Goal: Task Accomplishment & Management: Manage account settings

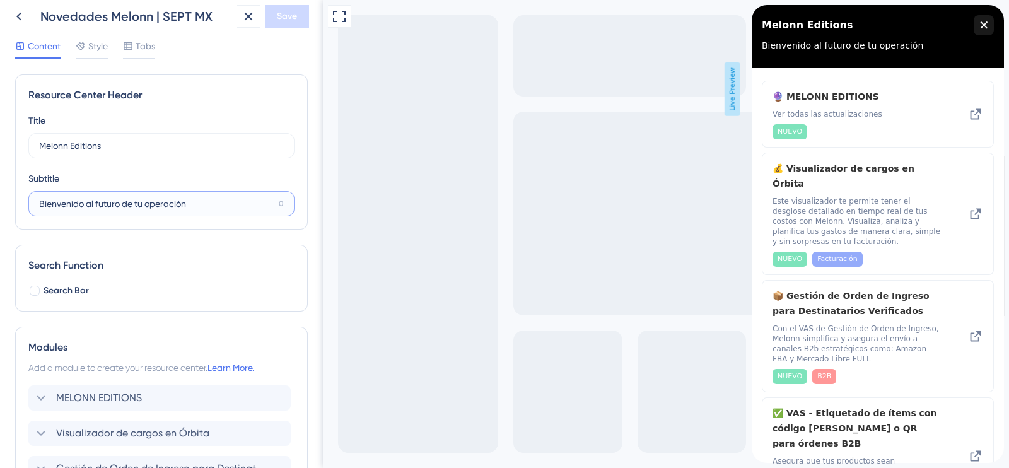
click at [183, 206] on input "Bienvenido al futuro de tu operación" at bounding box center [156, 204] width 235 height 14
drag, startPoint x: 190, startPoint y: 206, endPoint x: 3, endPoint y: 210, distance: 187.3
click at [3, 210] on div "Resource Center Header Title Melonn Editions 13 Melonn Editions Subtitle Bienve…" at bounding box center [161, 263] width 323 height 409
paste input "Cada nueva funcionalidad abre la pue"
type input "Cada nueva funcionalidad abre la pue"
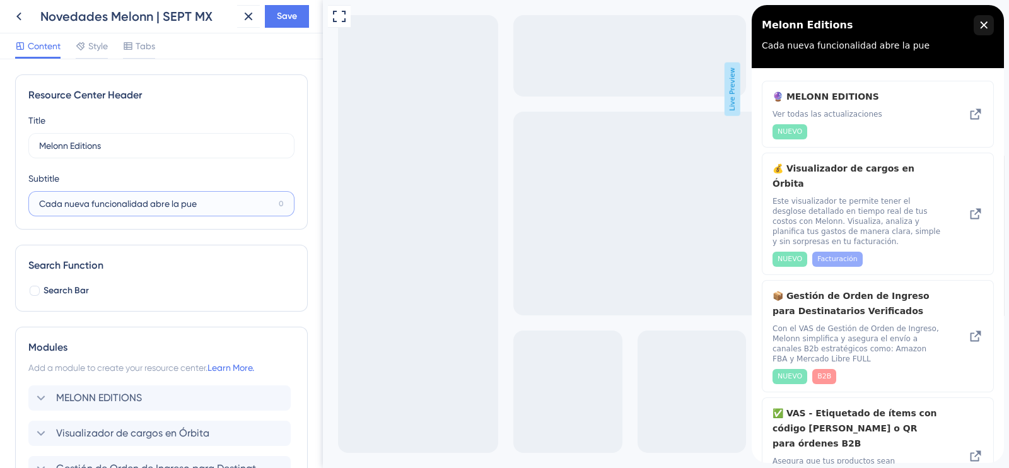
drag, startPoint x: 151, startPoint y: 202, endPoint x: 0, endPoint y: 197, distance: 151.4
click at [0, 197] on div "Resource Center Header Title Melonn Editions 13 Melonn Editions Subtitle Cada n…" at bounding box center [161, 263] width 323 height 409
drag, startPoint x: 227, startPoint y: 205, endPoint x: 0, endPoint y: 209, distance: 227.1
click at [0, 209] on div "Resource Center Header Title Melonn Editions 13 Melonn Editions Subtitle Cada n…" at bounding box center [161, 263] width 323 height 409
click at [72, 143] on input "Melonn Editions" at bounding box center [155, 146] width 233 height 14
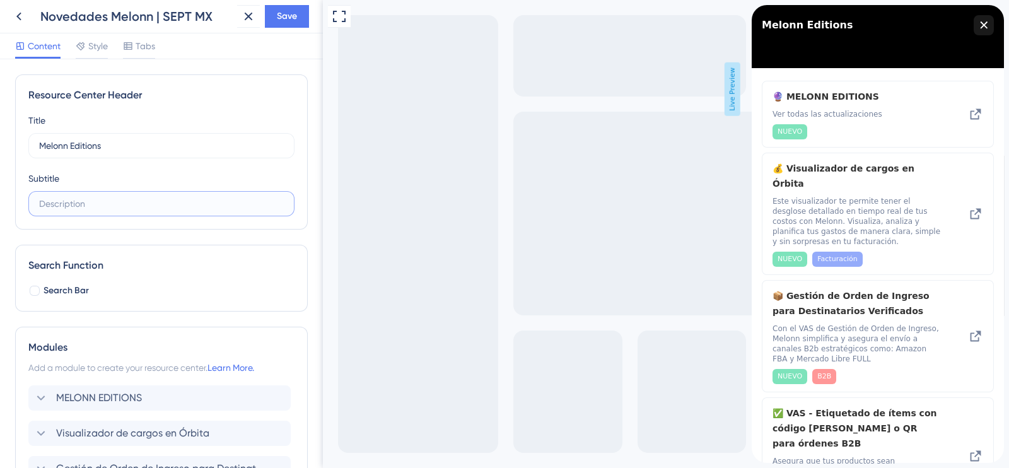
click at [96, 203] on input "text" at bounding box center [161, 204] width 245 height 14
click at [989, 28] on div "close resource center" at bounding box center [984, 25] width 20 height 20
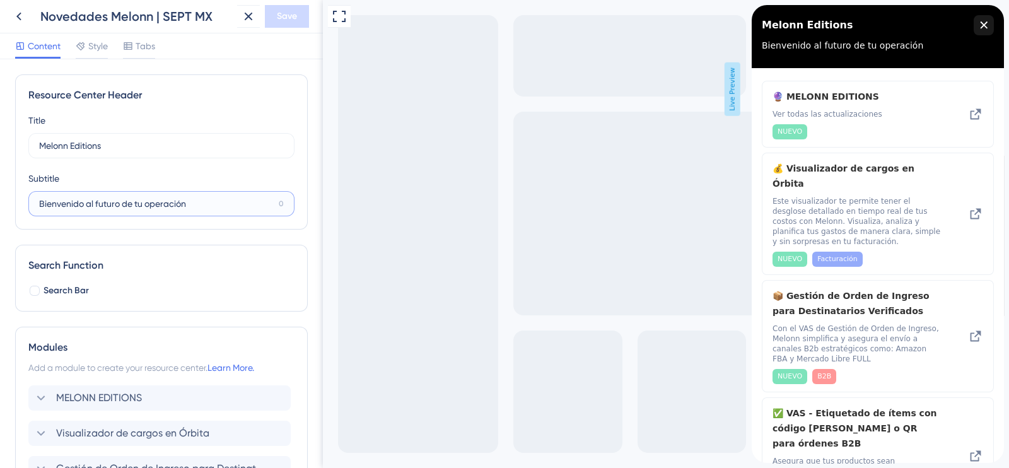
click at [192, 210] on input "Bienvenido al futuro de tu operación" at bounding box center [156, 204] width 235 height 14
drag, startPoint x: 195, startPoint y: 207, endPoint x: 42, endPoint y: 208, distance: 153.3
click at [42, 208] on input "Bienvenido al futuro de tu operación" at bounding box center [156, 204] width 235 height 14
click at [54, 208] on input "Bienvenido al futuro de tu operación" at bounding box center [156, 204] width 235 height 14
click at [184, 208] on input "Bienvenido al futuro de tu operación" at bounding box center [156, 204] width 235 height 14
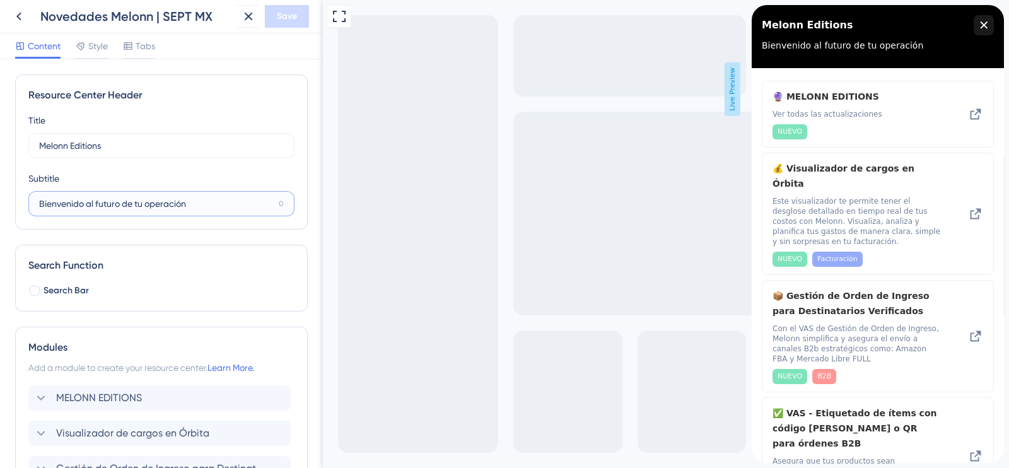
click at [233, 206] on input "Bienvenido al futuro de tu operación" at bounding box center [156, 204] width 235 height 14
type input "B"
paste input "Cada nueva funcionalidad abre la pue"
click at [233, 206] on input "Cada nueva funcionalidad abre la pue" at bounding box center [156, 204] width 235 height 14
click at [202, 198] on input "Cada nueva funcionalidad abre la pue" at bounding box center [156, 204] width 235 height 14
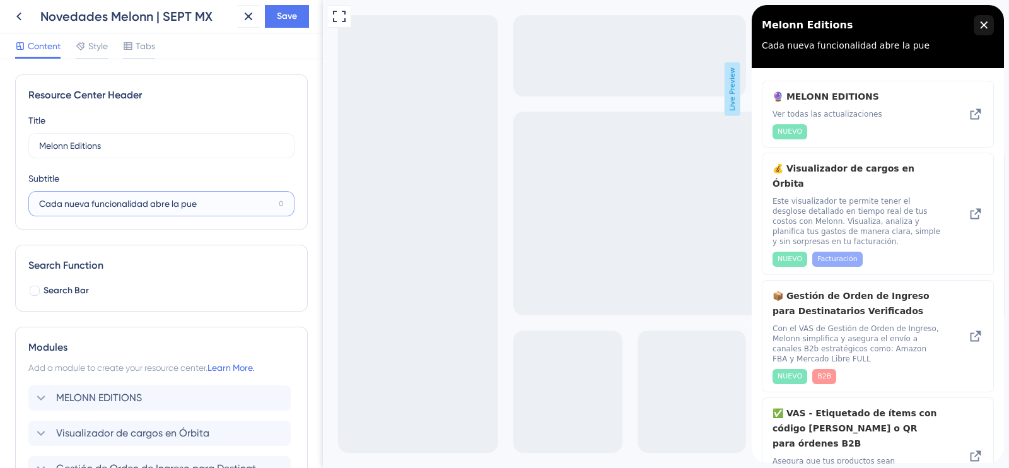
drag, startPoint x: 202, startPoint y: 199, endPoint x: 7, endPoint y: 197, distance: 194.9
click at [7, 197] on div "Resource Center Header Title Melonn Editions 13 Melonn Editions Subtitle Cada n…" at bounding box center [161, 263] width 323 height 409
paste input "THE FUTURE is right now"
drag, startPoint x: 88, startPoint y: 206, endPoint x: 61, endPoint y: 207, distance: 27.1
click at [61, 207] on input "THE FUTURE is right now" at bounding box center [155, 204] width 233 height 14
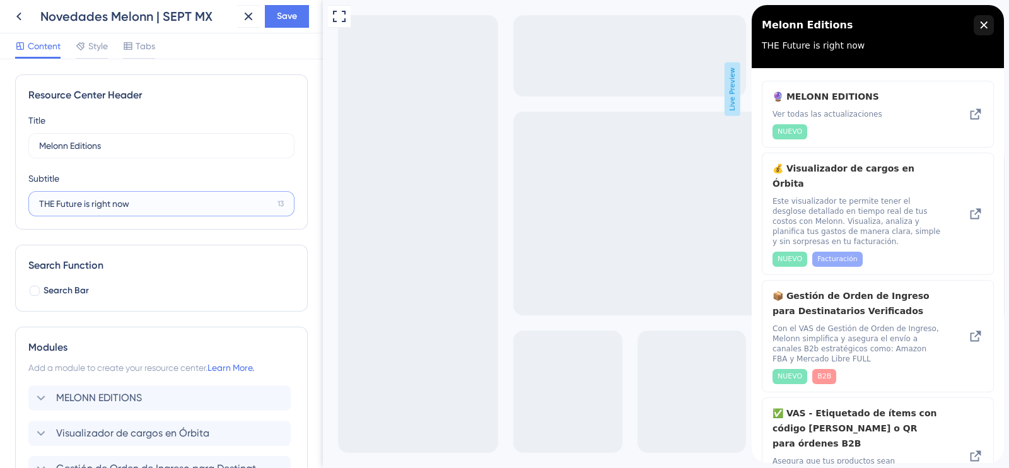
drag, startPoint x: 53, startPoint y: 206, endPoint x: 45, endPoint y: 206, distance: 7.6
click at [45, 206] on input "THE Future is right now" at bounding box center [155, 204] width 233 height 14
type input "The Future is right now"
click at [230, 108] on div "Resource Center Header Title Melonn Editions 13 Melonn Editions Subtitle The Fu…" at bounding box center [161, 151] width 293 height 155
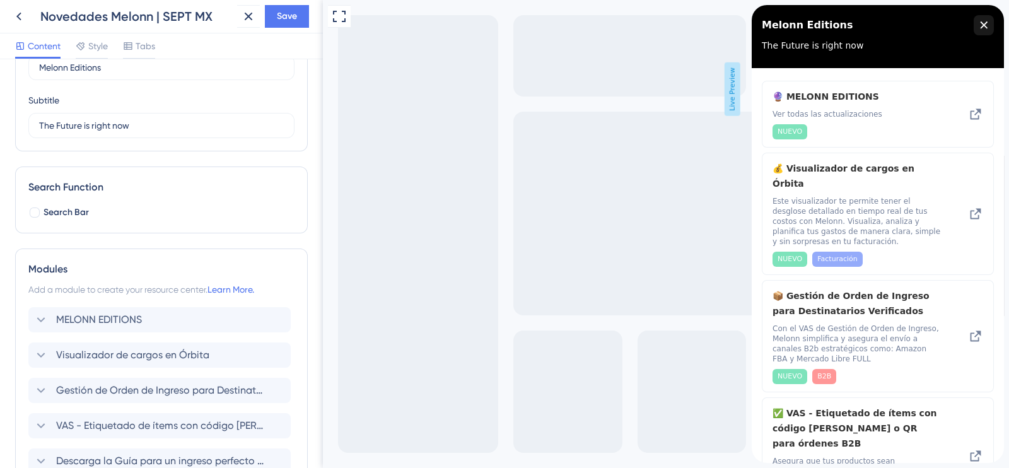
scroll to position [157, 0]
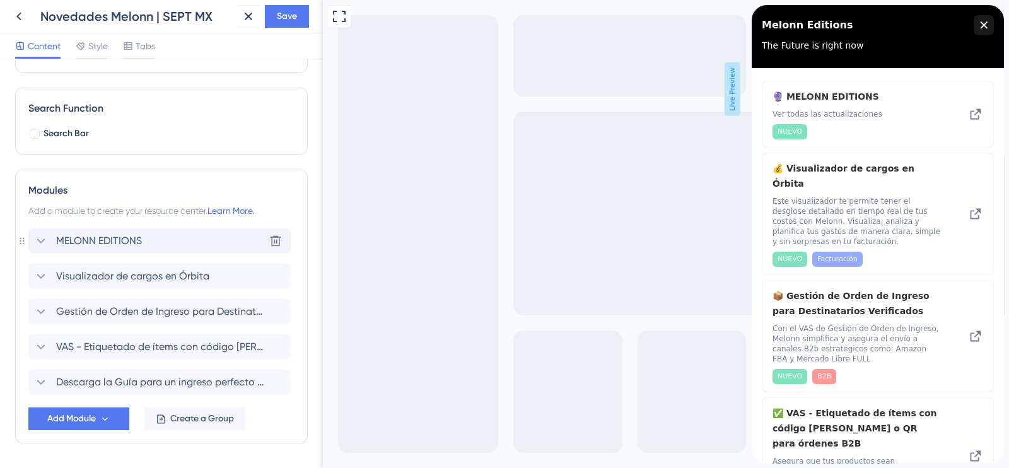
click at [133, 236] on span "MELONN EDITIONS" at bounding box center [99, 240] width 86 height 15
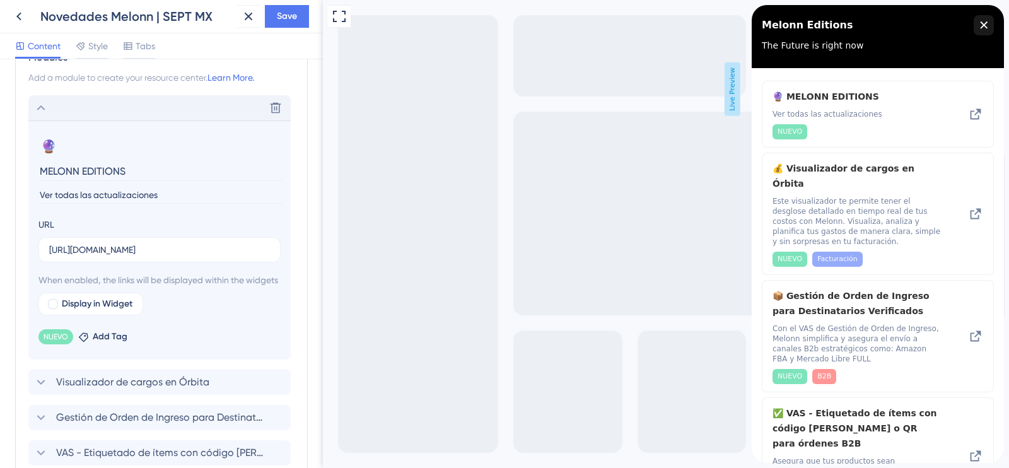
scroll to position [315, 0]
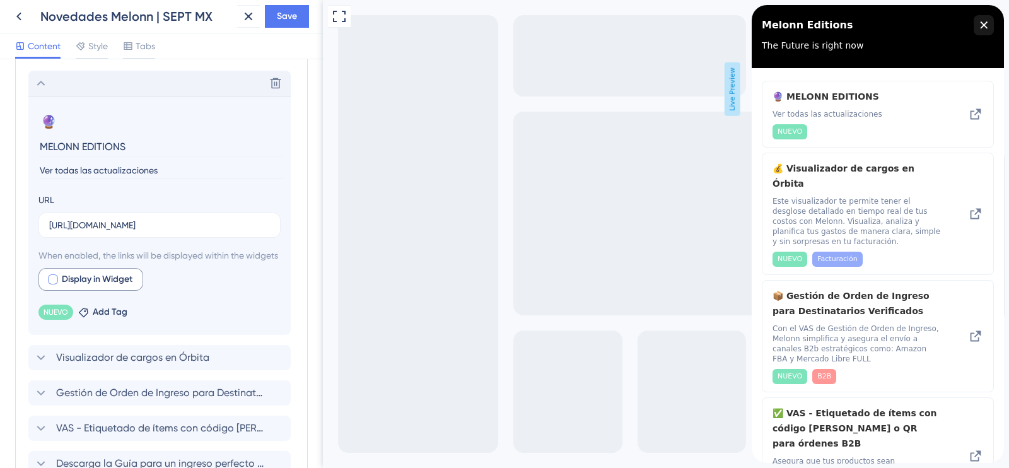
click at [55, 284] on div at bounding box center [53, 279] width 10 height 10
checkbox input "true"
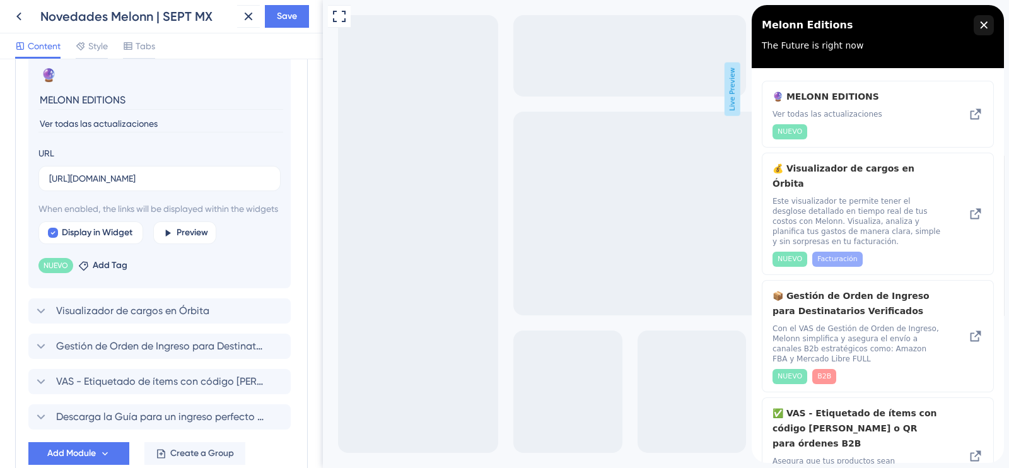
scroll to position [373, 0]
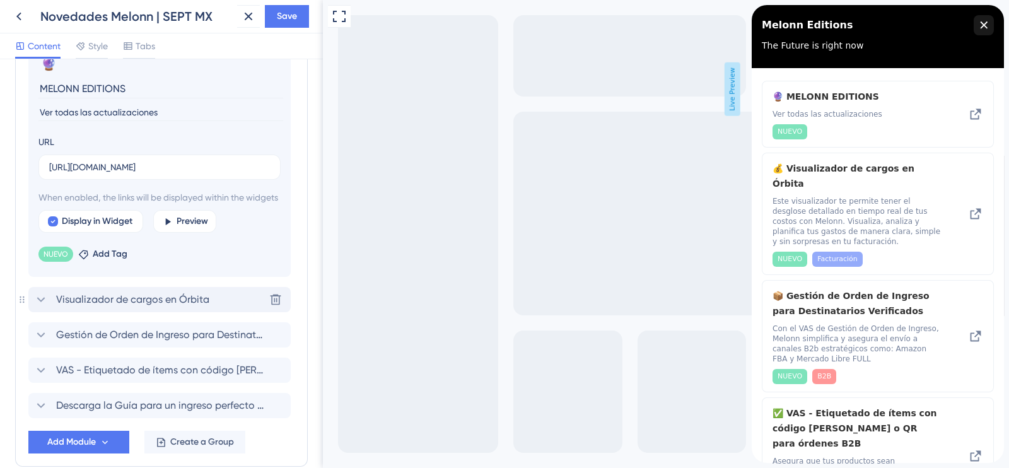
click at [42, 307] on icon at bounding box center [40, 299] width 15 height 15
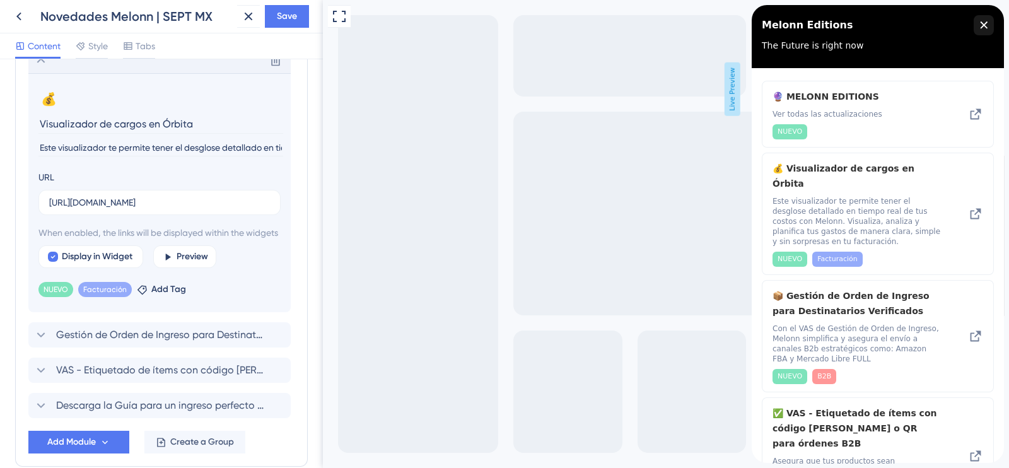
click at [40, 148] on input "Este visualizador te permite tener el desglose detallado en tiempo real de tus …" at bounding box center [160, 147] width 245 height 17
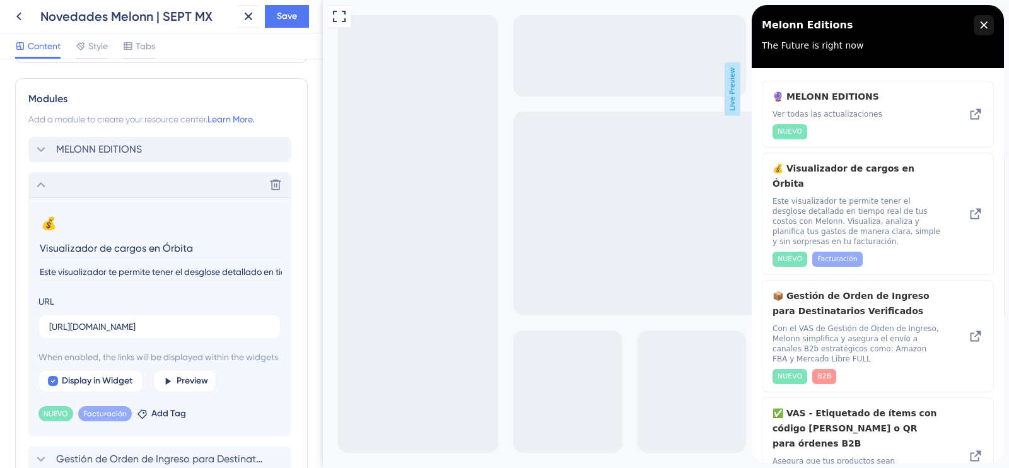
scroll to position [215, 0]
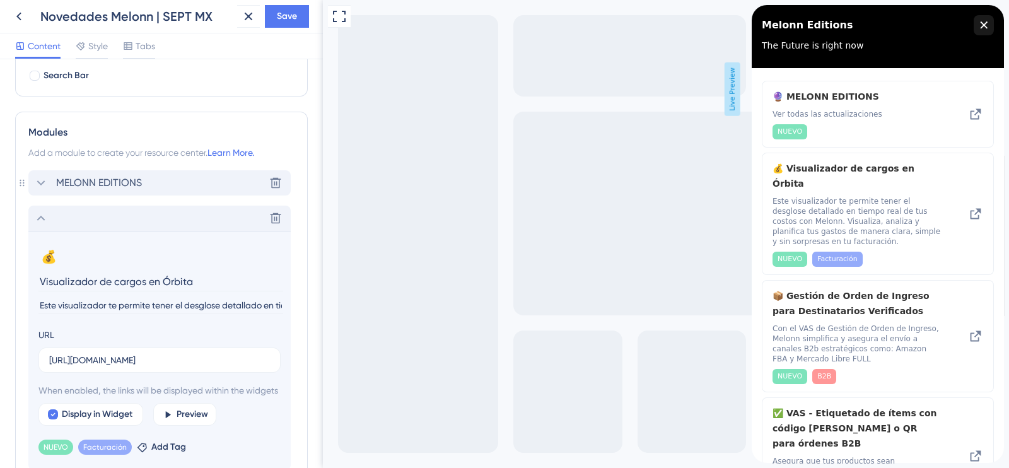
click at [46, 177] on icon at bounding box center [40, 182] width 15 height 15
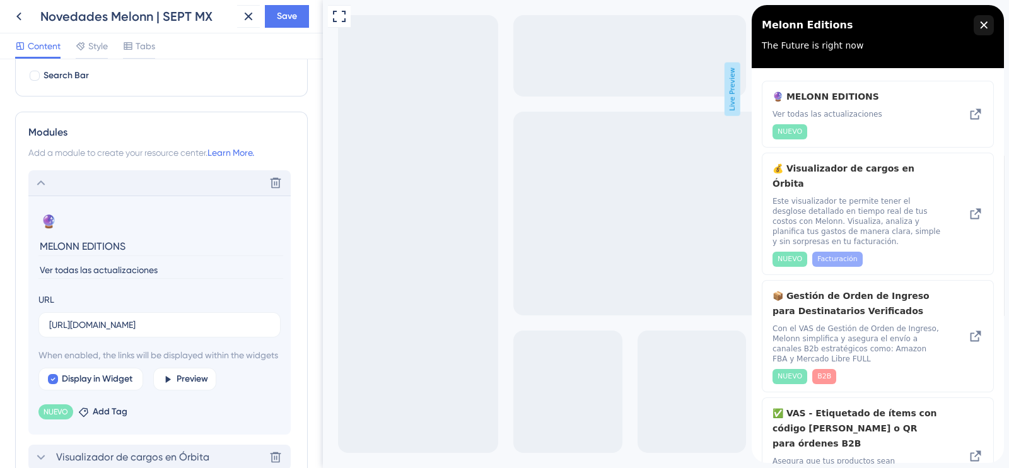
click at [50, 357] on span "When enabled, the links will be displayed within the widgets" at bounding box center [159, 354] width 242 height 15
drag, startPoint x: 71, startPoint y: 367, endPoint x: 35, endPoint y: 361, distance: 37.1
click at [35, 361] on section "🔮 Change emoji Remove emoji MELONN EDITIONS Ver todas las actualizaciones URL […" at bounding box center [159, 314] width 262 height 239
click at [65, 358] on span "When enabled, the links will be displayed within the widgets" at bounding box center [159, 354] width 242 height 15
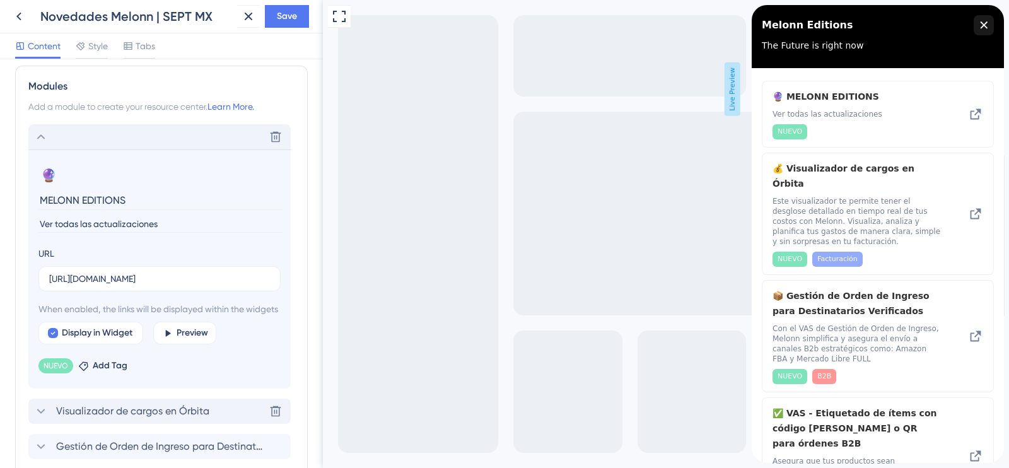
scroll to position [294, 0]
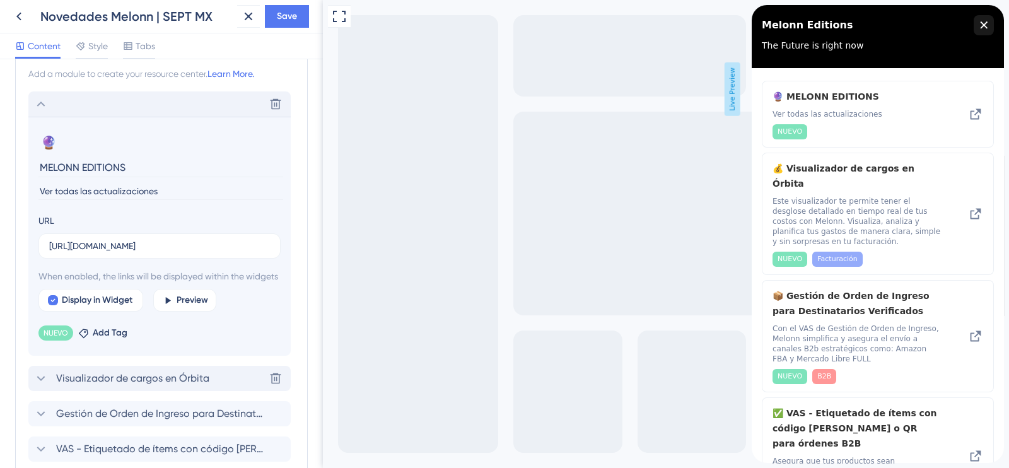
click at [115, 194] on input "Ver todas las actualizaciones" at bounding box center [160, 191] width 245 height 17
drag, startPoint x: 164, startPoint y: 191, endPoint x: 19, endPoint y: 197, distance: 145.2
click at [19, 197] on div "Modules Add a module to create your resource center. Learn More. Delete 🔮 Chang…" at bounding box center [161, 289] width 293 height 513
paste input "Cada nueva funcionalidad abre la puerta hacia la nueva era del fulfillment"
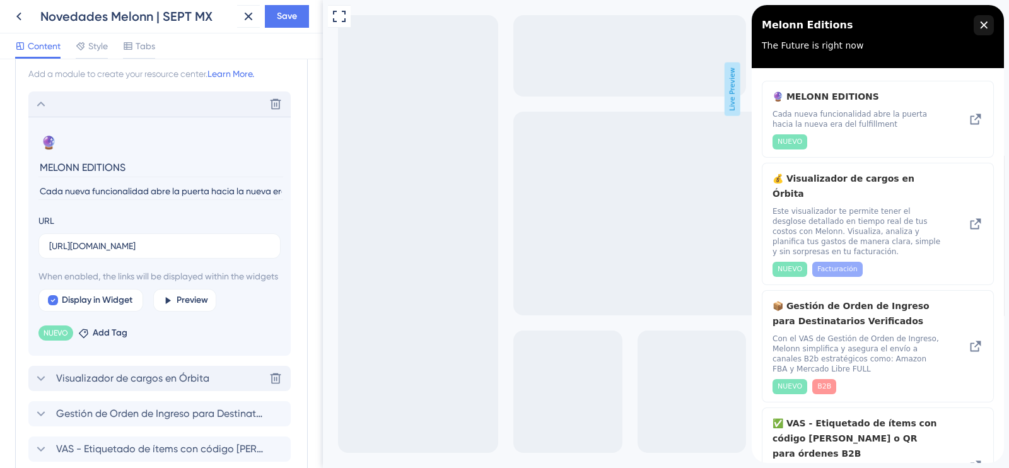
scroll to position [0, 61]
type input "Cada nueva funcionalidad abre la puerta hacia la nueva era del fulfillment"
click at [104, 341] on span "Add Tag" at bounding box center [110, 332] width 35 height 15
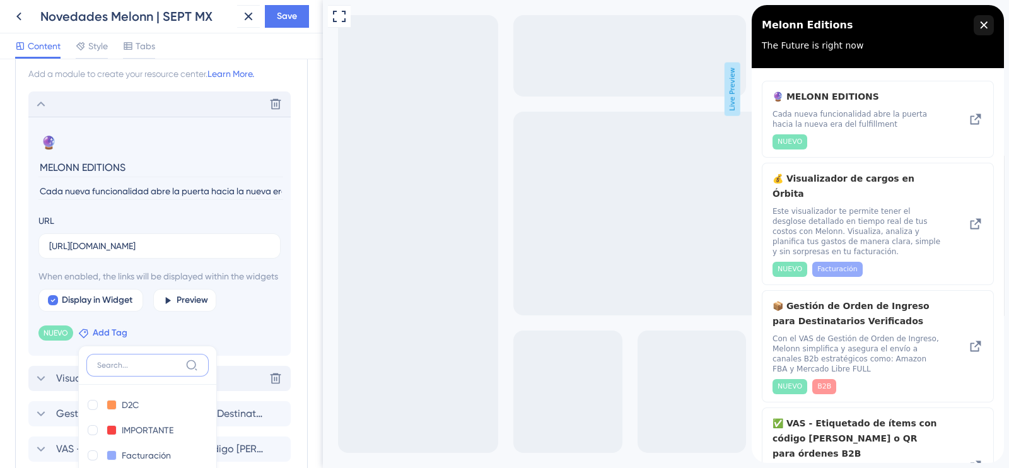
scroll to position [419, 0]
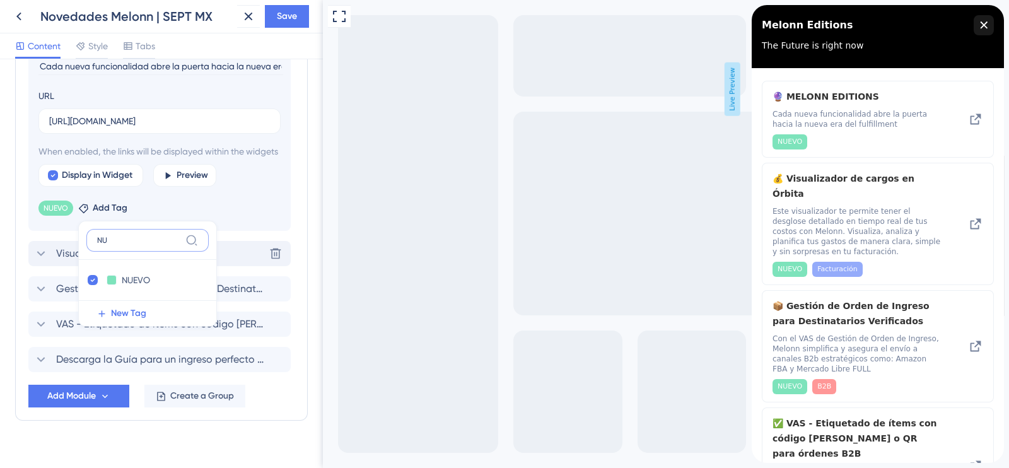
type input "N"
type input "T"
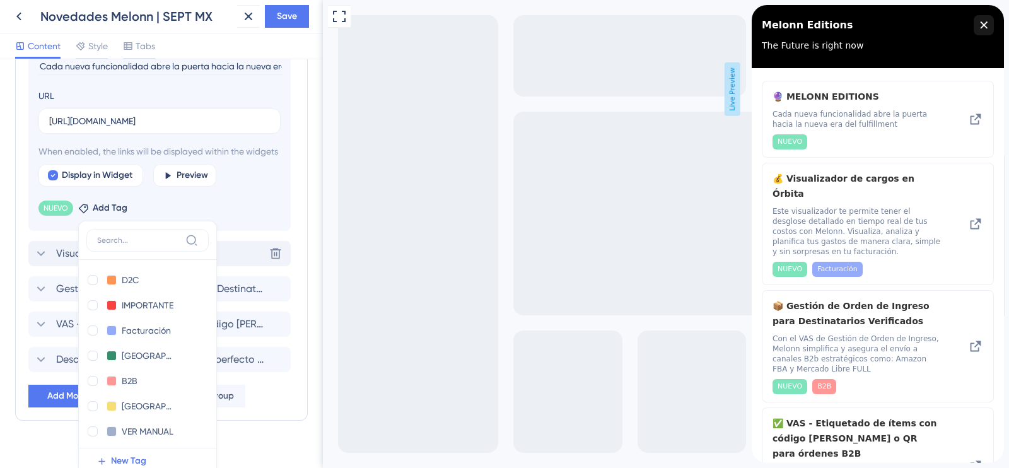
click at [145, 260] on div at bounding box center [147, 244] width 122 height 31
click at [142, 245] on input at bounding box center [138, 240] width 83 height 10
click at [208, 260] on div at bounding box center [147, 244] width 122 height 31
click at [0, 274] on div "Resource Center Header Title Melonn Editions 13 Melonn Editions Subtitle The Fu…" at bounding box center [161, 263] width 323 height 409
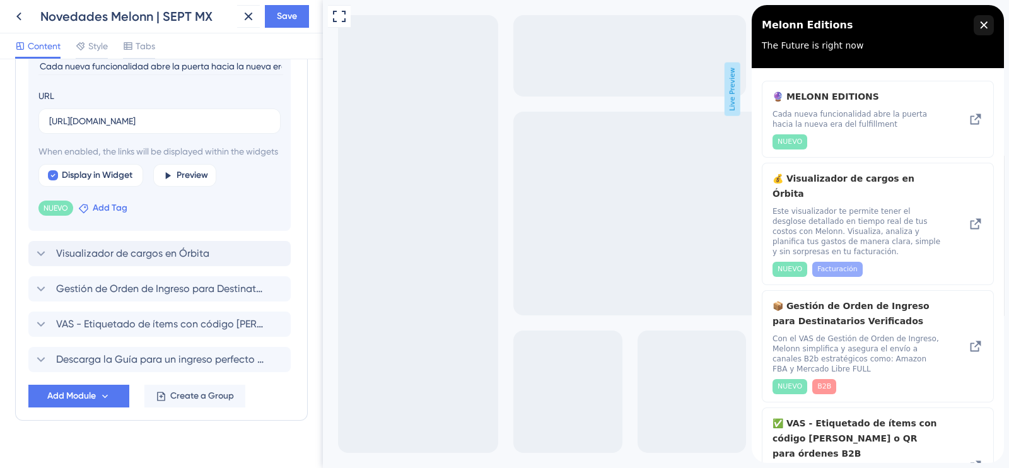
click at [99, 216] on span "Add Tag" at bounding box center [110, 208] width 35 height 15
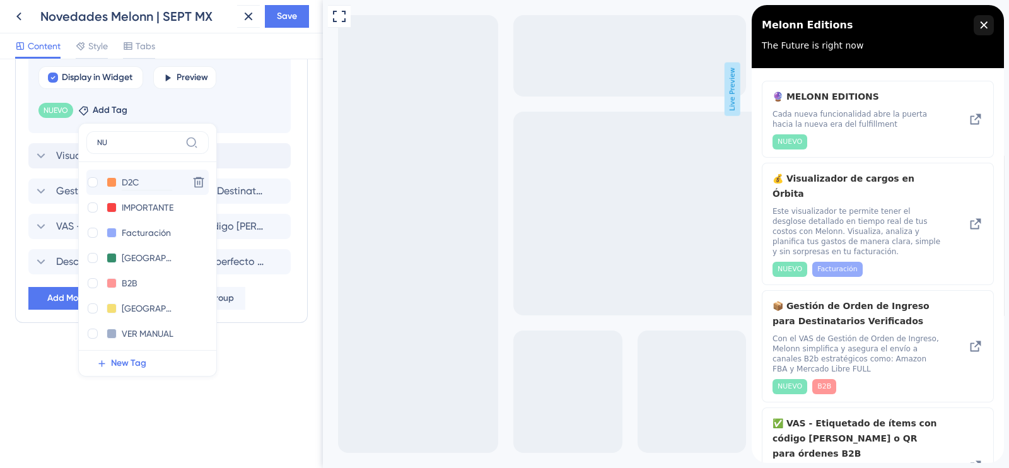
scroll to position [452, 0]
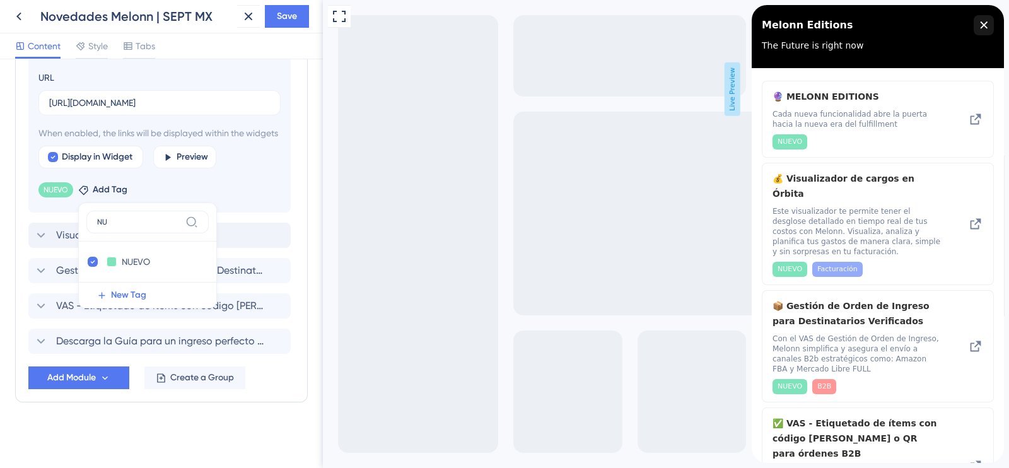
type input "N"
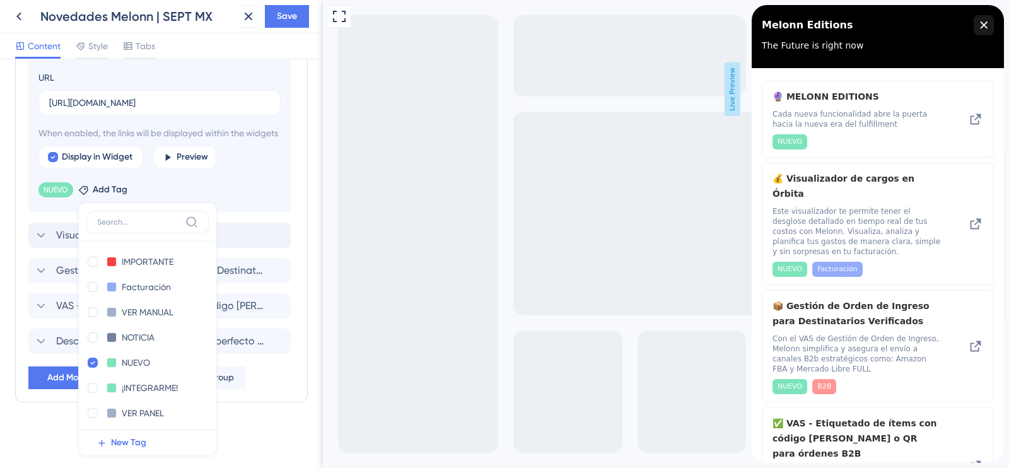
scroll to position [517, 0]
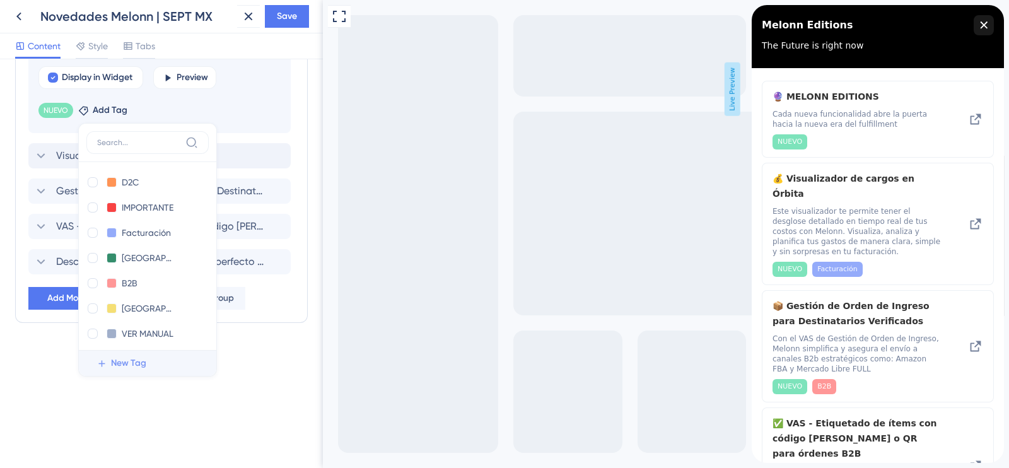
click at [133, 371] on span "New Tag" at bounding box center [128, 363] width 35 height 15
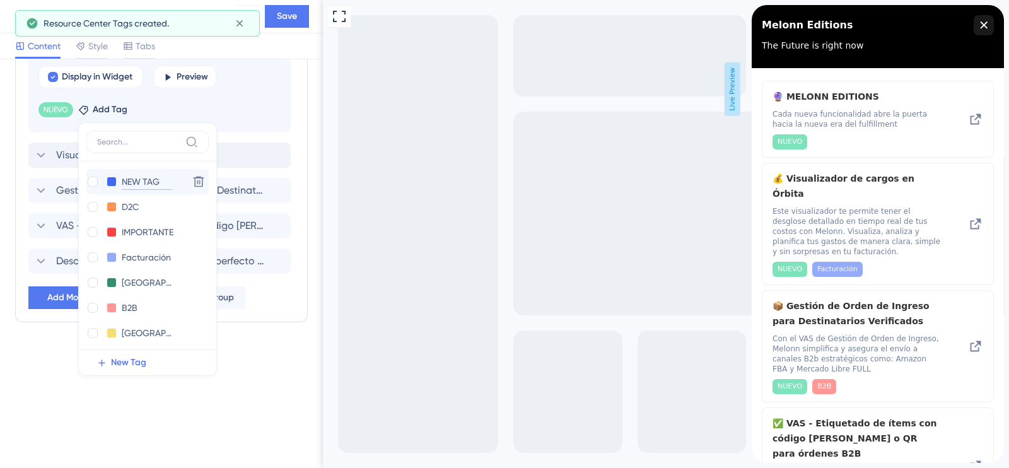
click at [134, 190] on input "NEW TAG" at bounding box center [147, 182] width 50 height 16
click at [159, 190] on input "NEW TAG" at bounding box center [147, 182] width 50 height 16
type input "N"
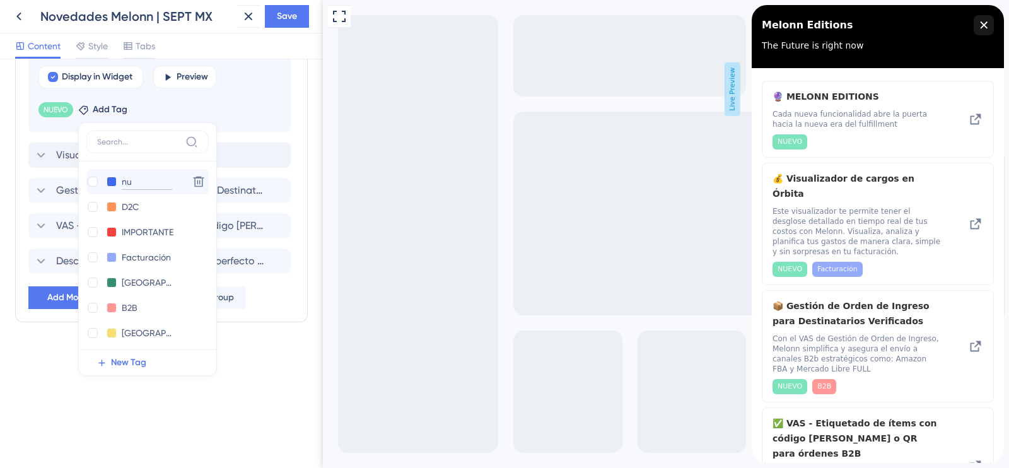
type input "n"
type input "NUEVAS ACTUALI"
click at [180, 190] on input "NUEVAS ACTUALI" at bounding box center [157, 182] width 71 height 16
click at [155, 190] on input "NUEVAS ACTUALI" at bounding box center [157, 182] width 71 height 16
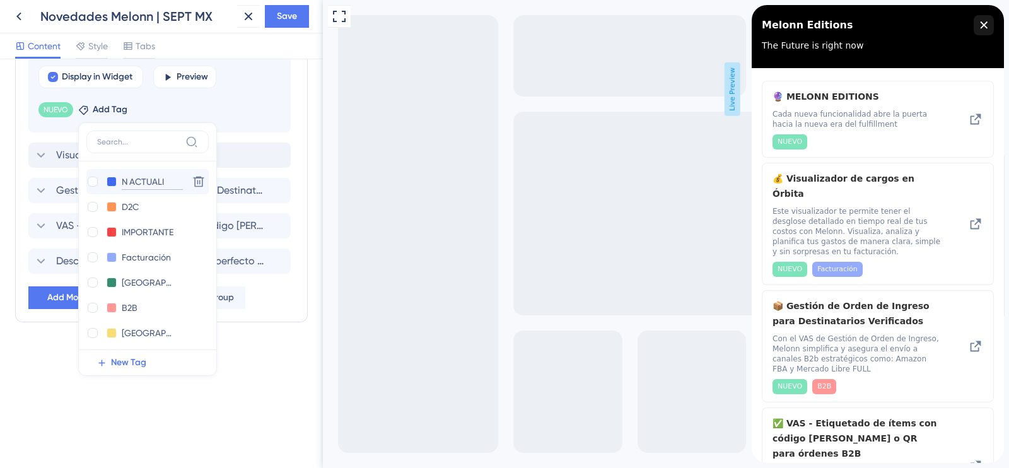
type input "ACTUALI"
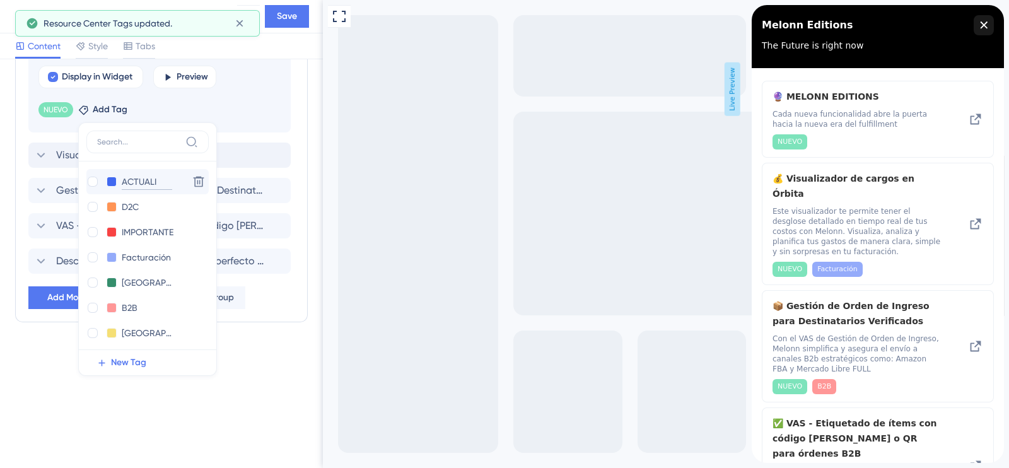
click at [153, 190] on input "ACTUALI" at bounding box center [147, 182] width 50 height 16
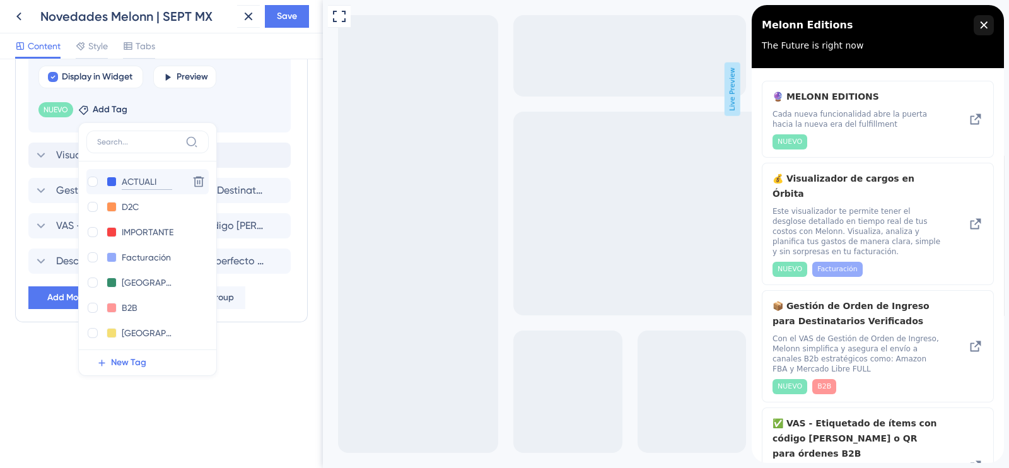
drag, startPoint x: 156, startPoint y: 194, endPoint x: 119, endPoint y: 199, distance: 37.6
click at [119, 190] on div "ACTUALI ACTUALI" at bounding box center [134, 182] width 97 height 16
type input "v"
type input "VER TODO"
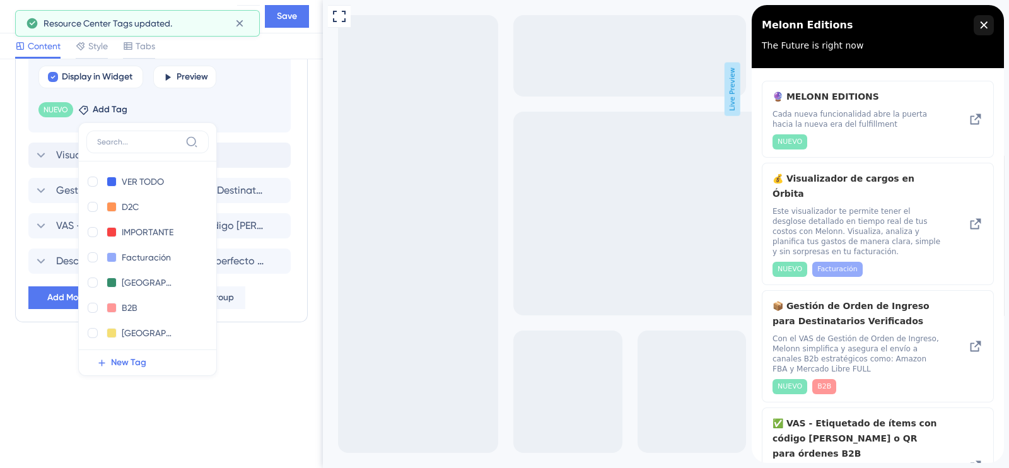
click at [92, 187] on div at bounding box center [93, 182] width 10 height 10
checkbox input "true"
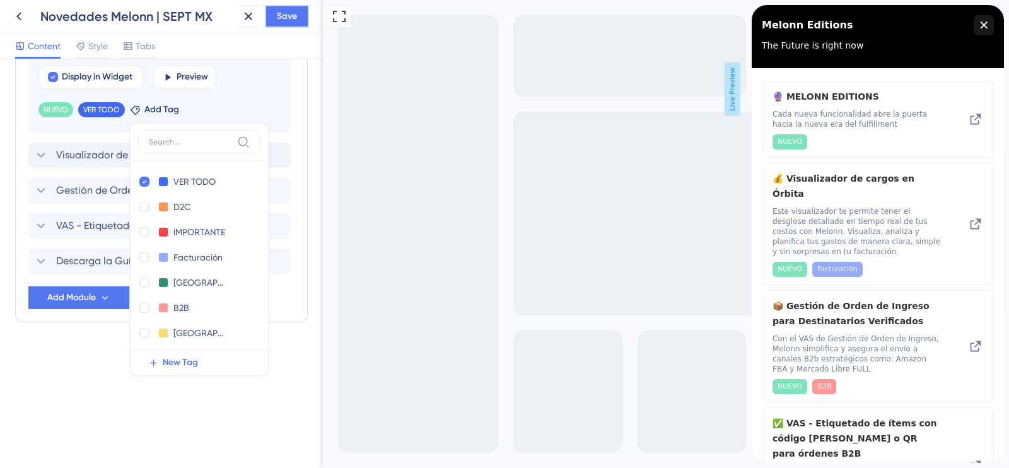
click at [297, 18] on button "Save" at bounding box center [287, 16] width 44 height 23
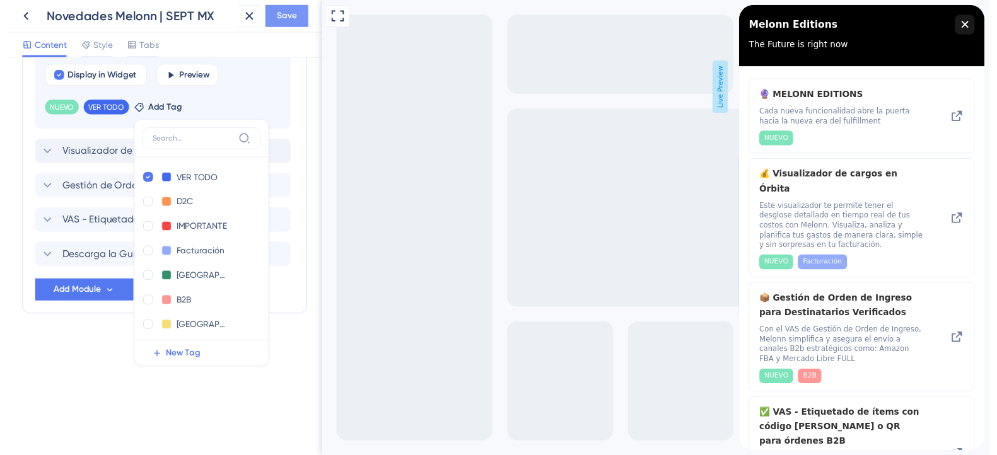
scroll to position [452, 0]
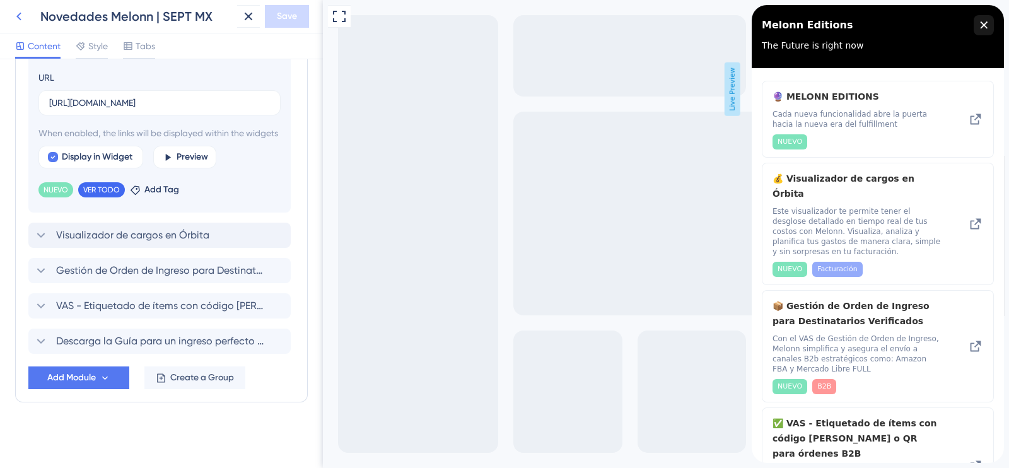
click at [23, 18] on icon at bounding box center [18, 16] width 15 height 15
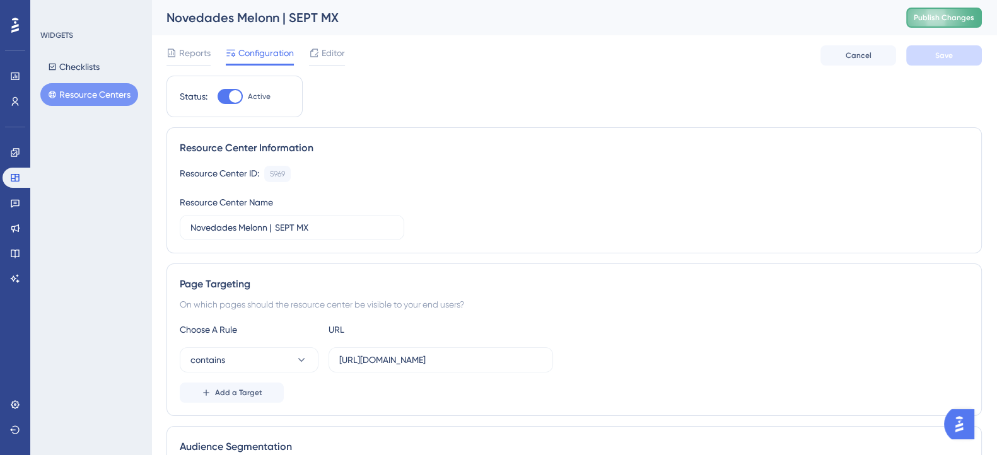
click at [936, 20] on span "Publish Changes" at bounding box center [944, 18] width 61 height 10
click at [97, 101] on button "Resource Centers" at bounding box center [89, 94] width 98 height 23
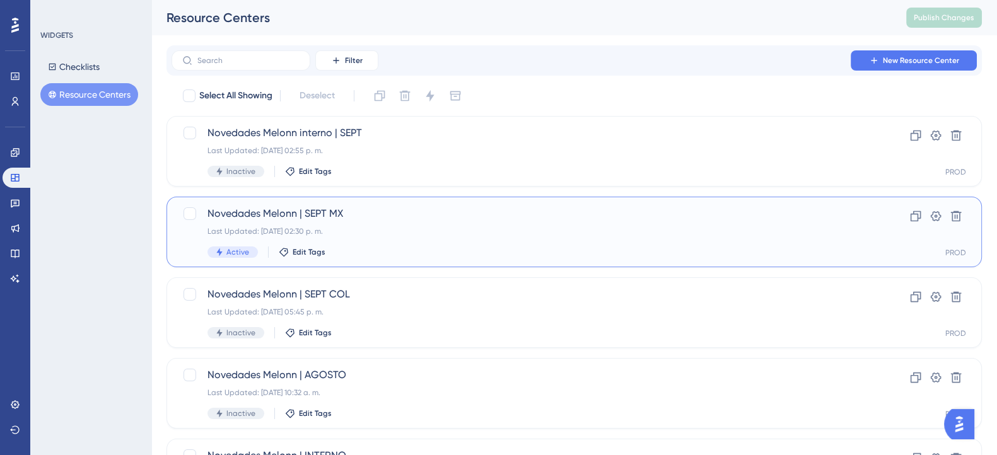
click at [341, 234] on div "Last Updated: [DATE] 02:30 p. m." at bounding box center [523, 231] width 633 height 10
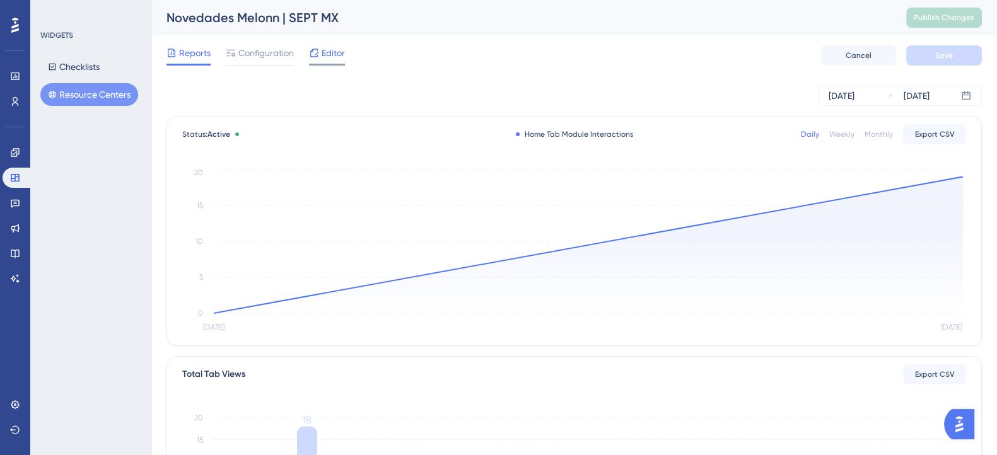
click at [337, 55] on span "Editor" at bounding box center [333, 52] width 23 height 15
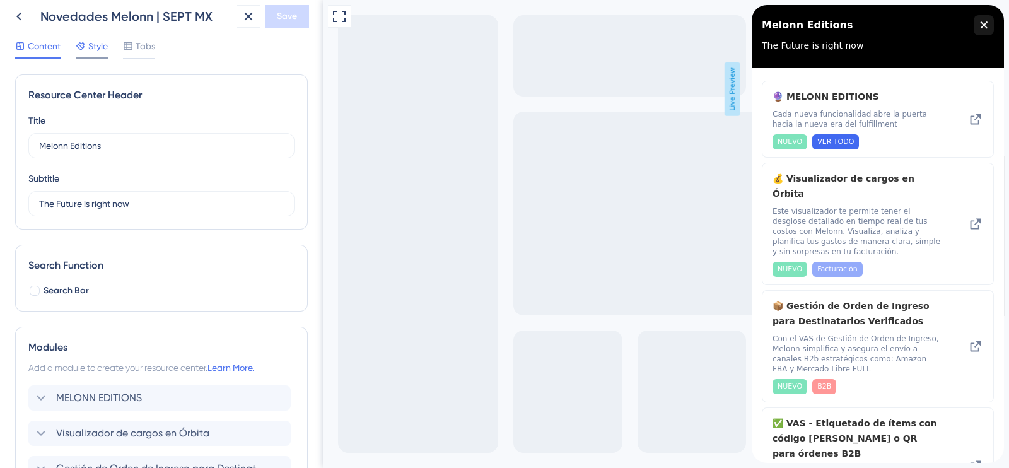
click at [94, 51] on span "Style" at bounding box center [98, 45] width 20 height 15
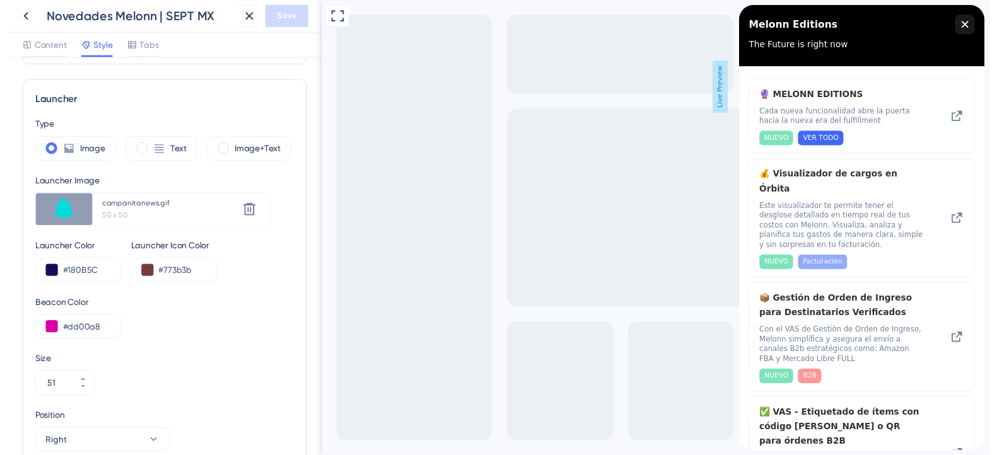
scroll to position [236, 0]
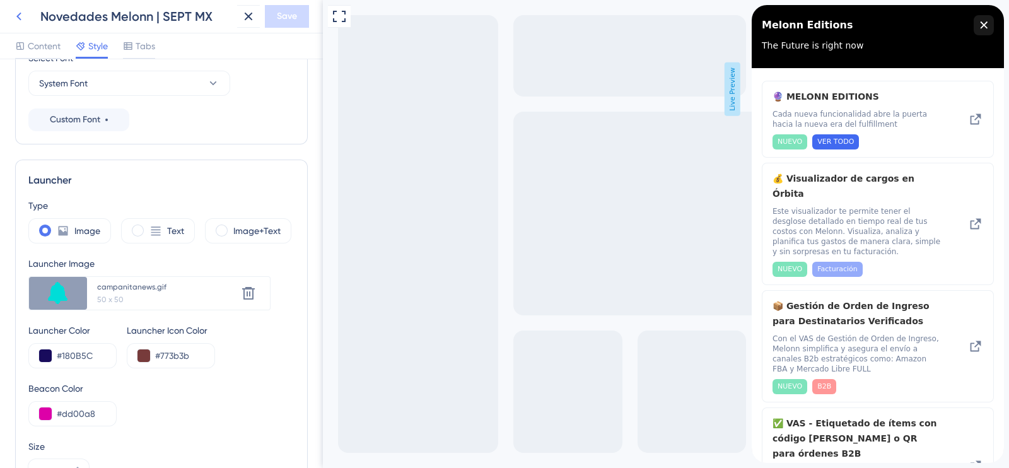
click at [15, 11] on icon at bounding box center [18, 16] width 15 height 15
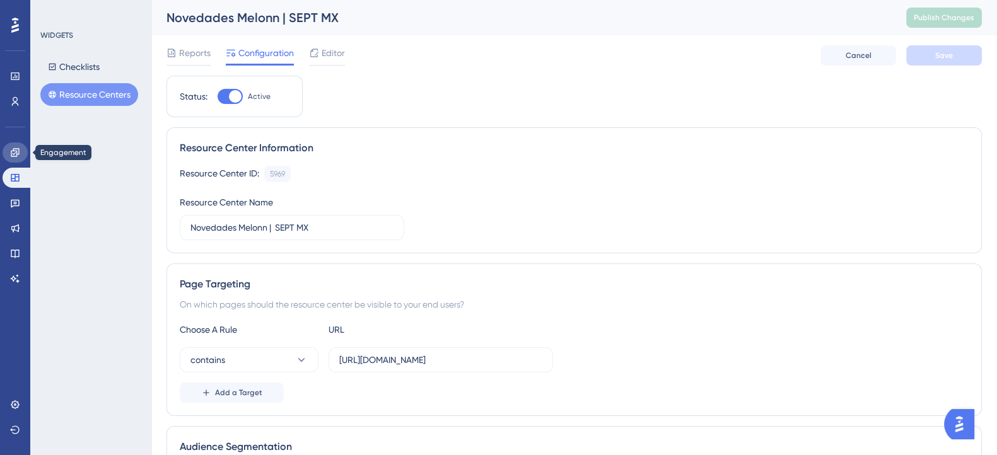
click at [17, 156] on icon at bounding box center [15, 153] width 10 height 10
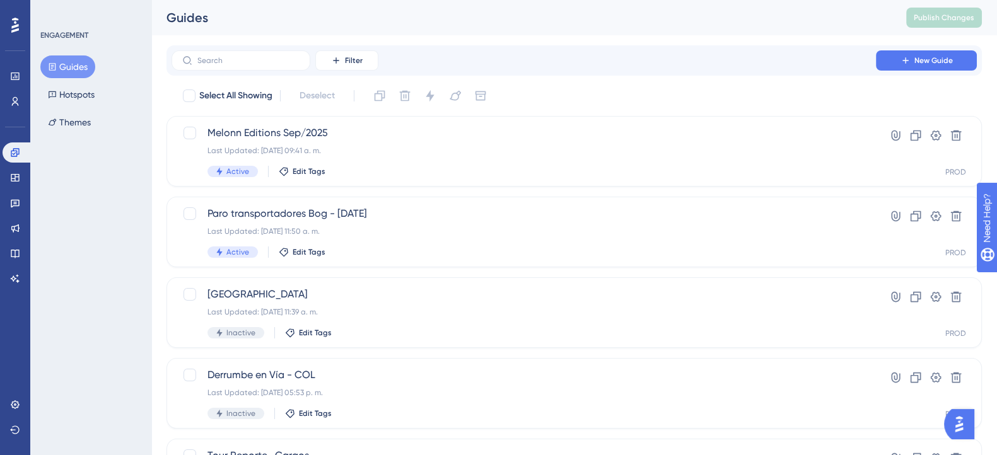
click at [72, 67] on button "Guides" at bounding box center [67, 66] width 55 height 23
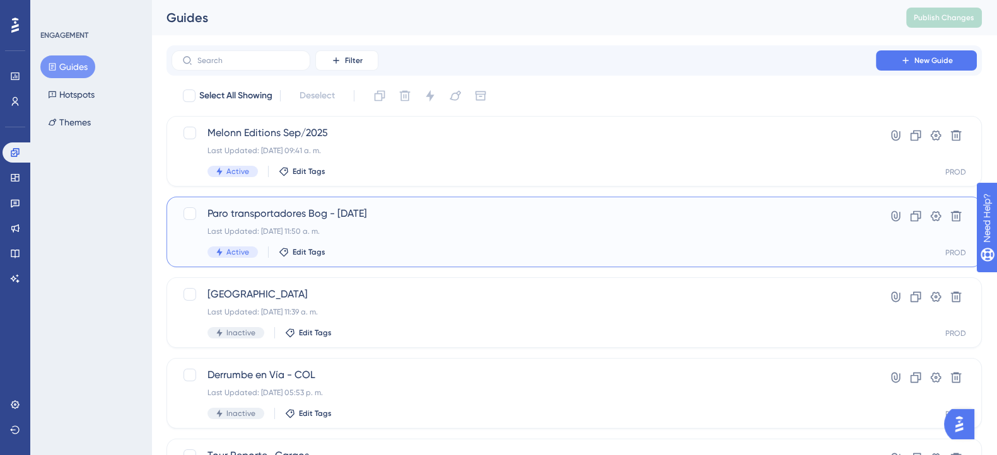
click at [423, 231] on div "Last Updated: [DATE] 11:50 a. m." at bounding box center [523, 231] width 633 height 10
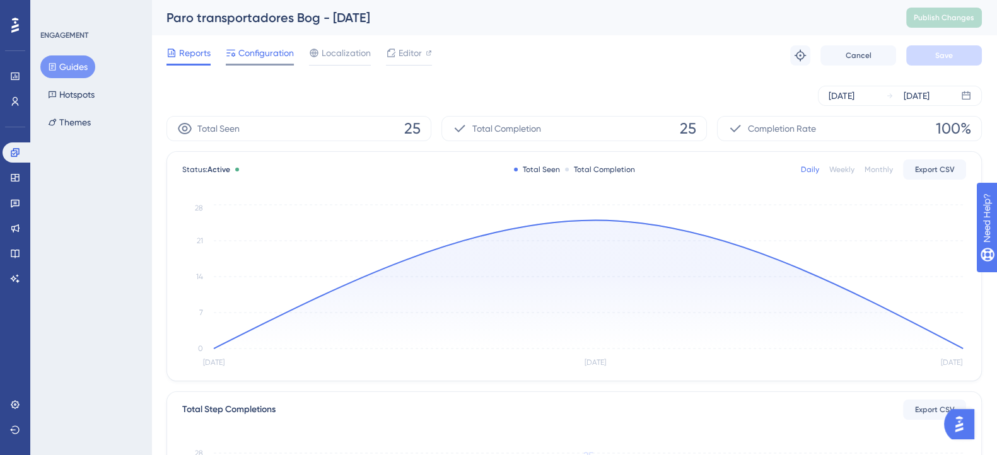
click at [253, 54] on span "Configuration" at bounding box center [265, 52] width 55 height 15
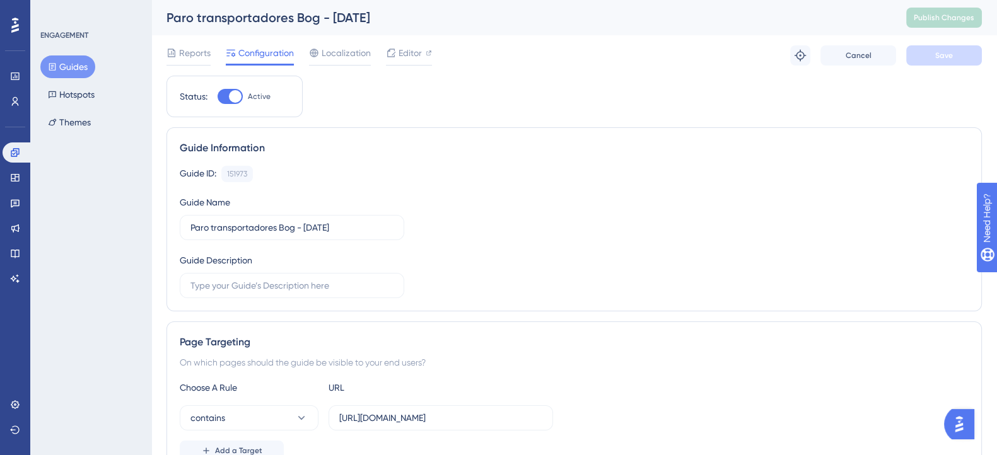
click at [231, 95] on div at bounding box center [235, 96] width 13 height 13
click at [218, 96] on input "Active" at bounding box center [217, 96] width 1 height 1
checkbox input "false"
click at [936, 57] on span "Save" at bounding box center [944, 55] width 18 height 10
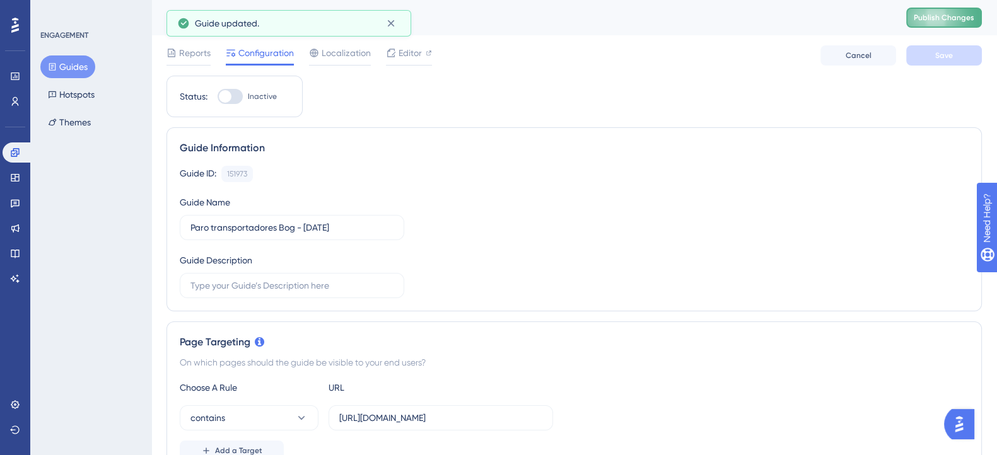
click at [936, 18] on span "Publish Changes" at bounding box center [944, 18] width 61 height 10
click at [71, 73] on button "Guides" at bounding box center [67, 66] width 55 height 23
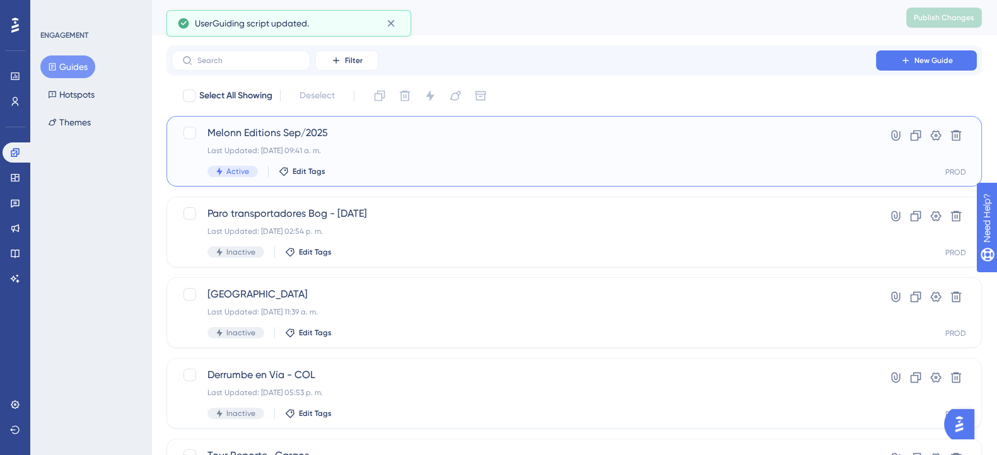
click at [394, 137] on span "Melonn Editions Sep/2025" at bounding box center [523, 132] width 633 height 15
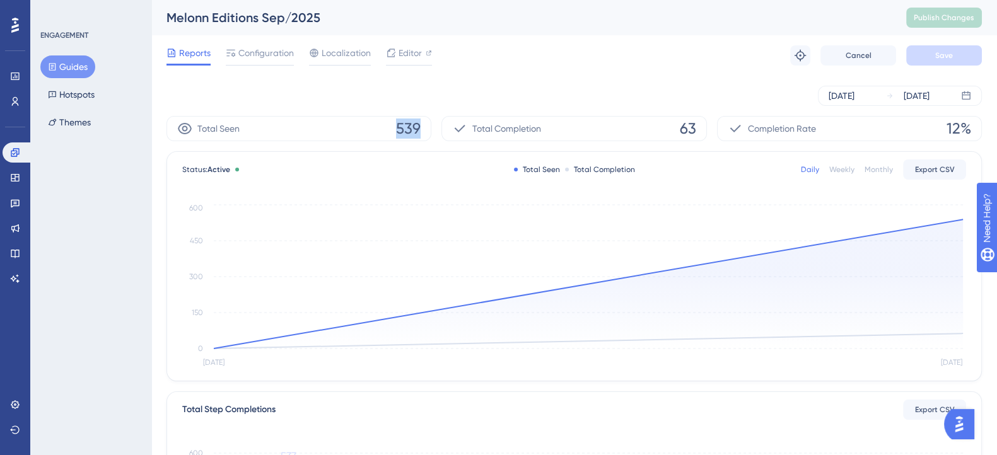
drag, startPoint x: 387, startPoint y: 127, endPoint x: 468, endPoint y: 127, distance: 81.4
click at [445, 127] on div "Total Seen 539 Total Completion 63 Completion Rate 12%" at bounding box center [573, 128] width 815 height 25
drag, startPoint x: 499, startPoint y: 127, endPoint x: 686, endPoint y: 132, distance: 186.7
click at [686, 132] on div "Total Completion 63" at bounding box center [573, 128] width 265 height 25
click at [687, 107] on div "[DATE] [DATE]" at bounding box center [573, 96] width 815 height 40
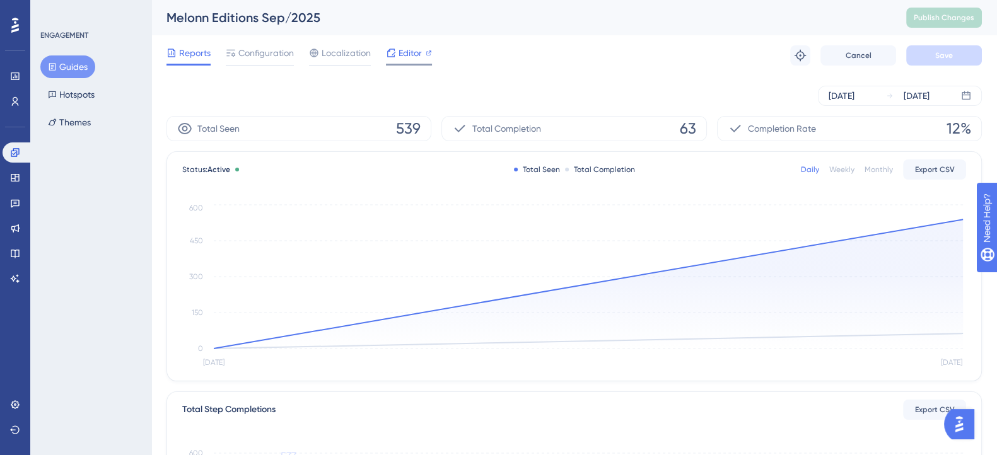
click at [410, 57] on span "Editor" at bounding box center [410, 52] width 23 height 15
